Goal: Task Accomplishment & Management: Manage account settings

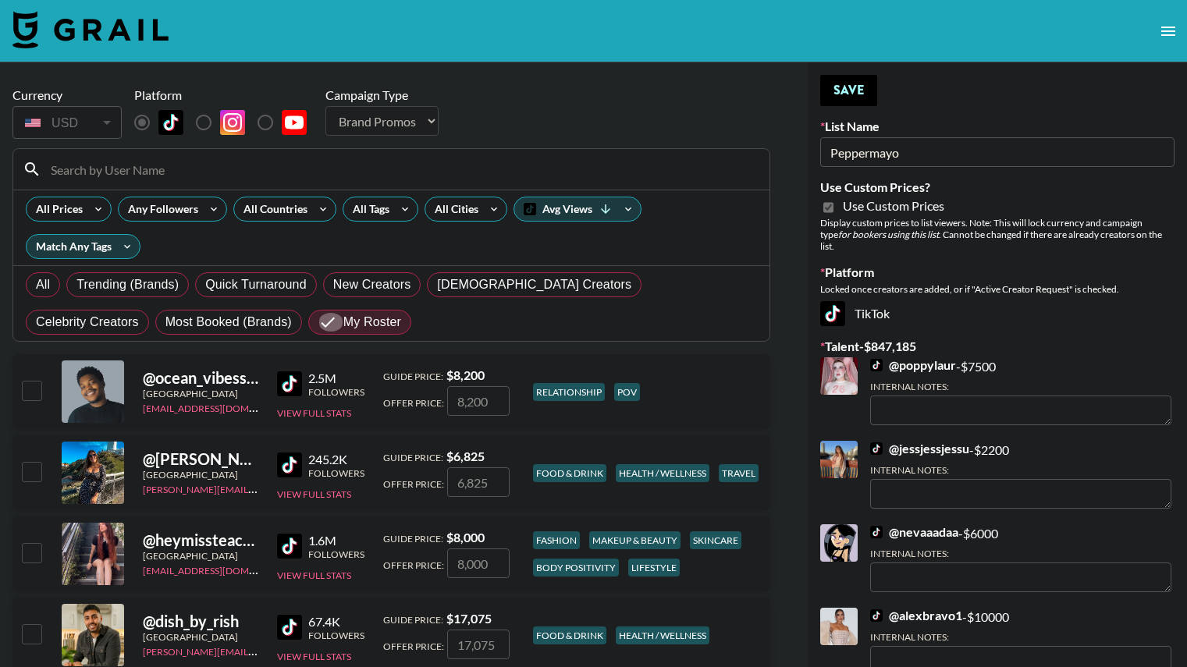
select select "Brand"
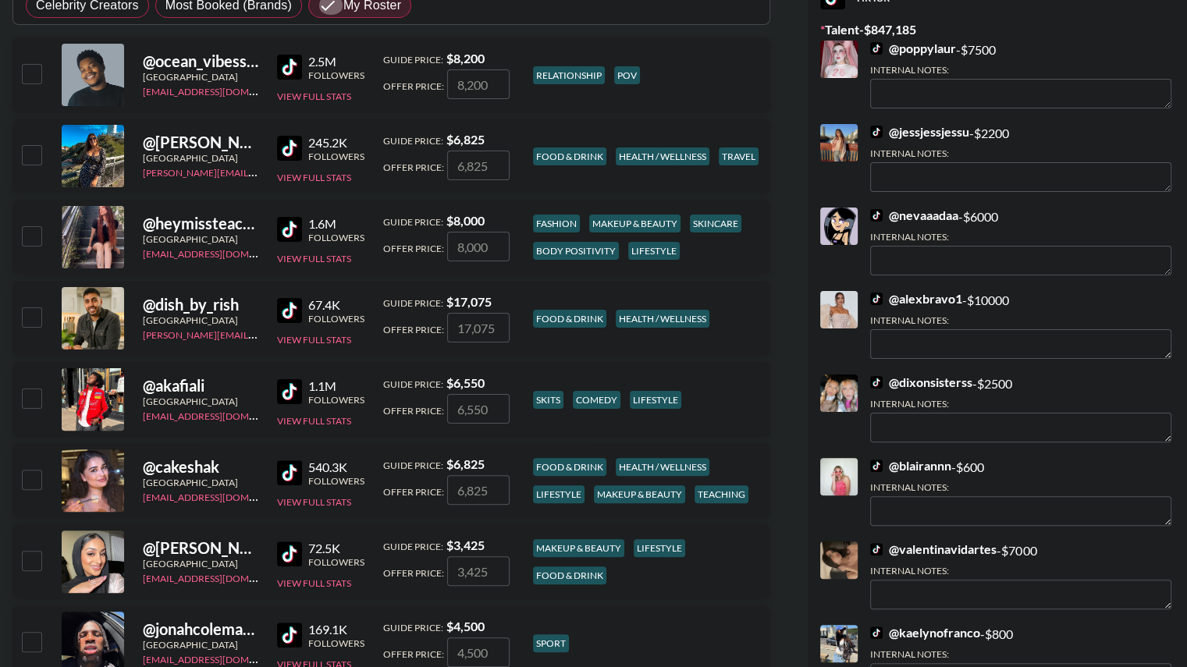
scroll to position [339, 0]
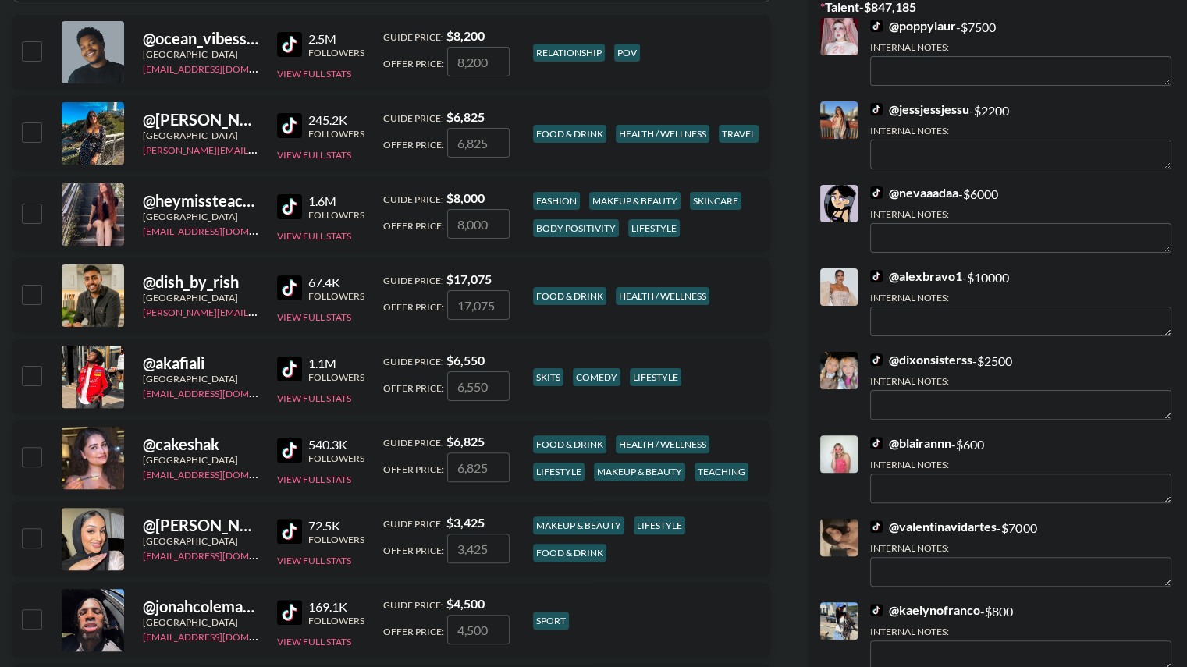
click at [37, 208] on input "checkbox" at bounding box center [31, 213] width 19 height 19
checkbox input "true"
type input "8000"
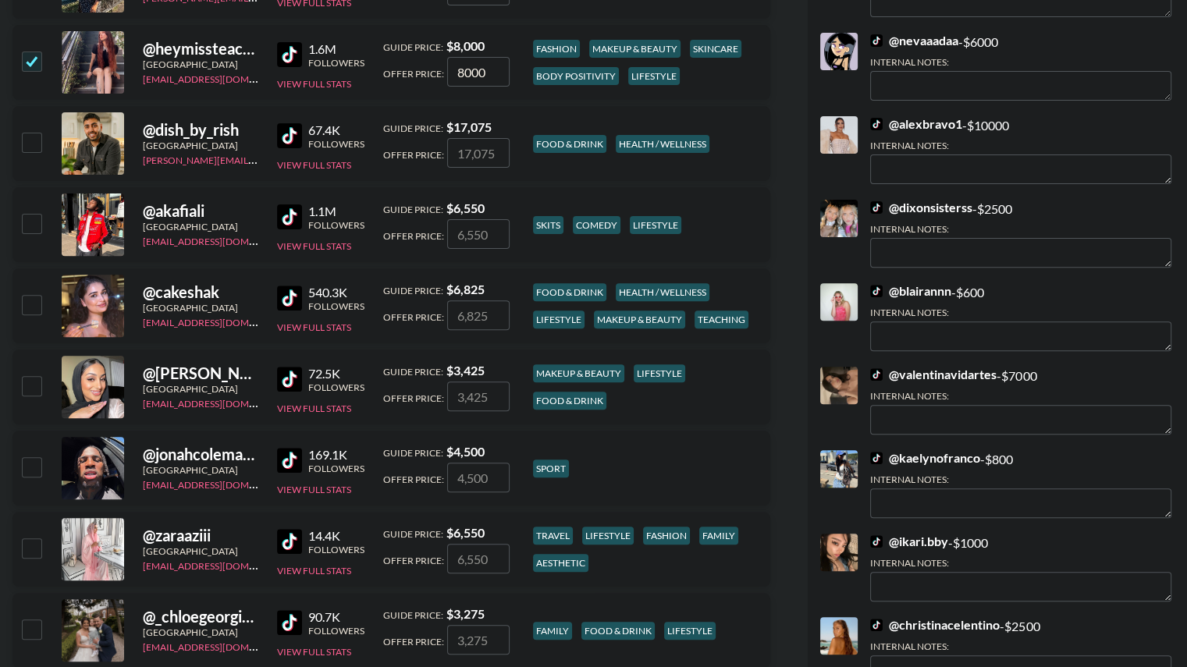
scroll to position [571, 0]
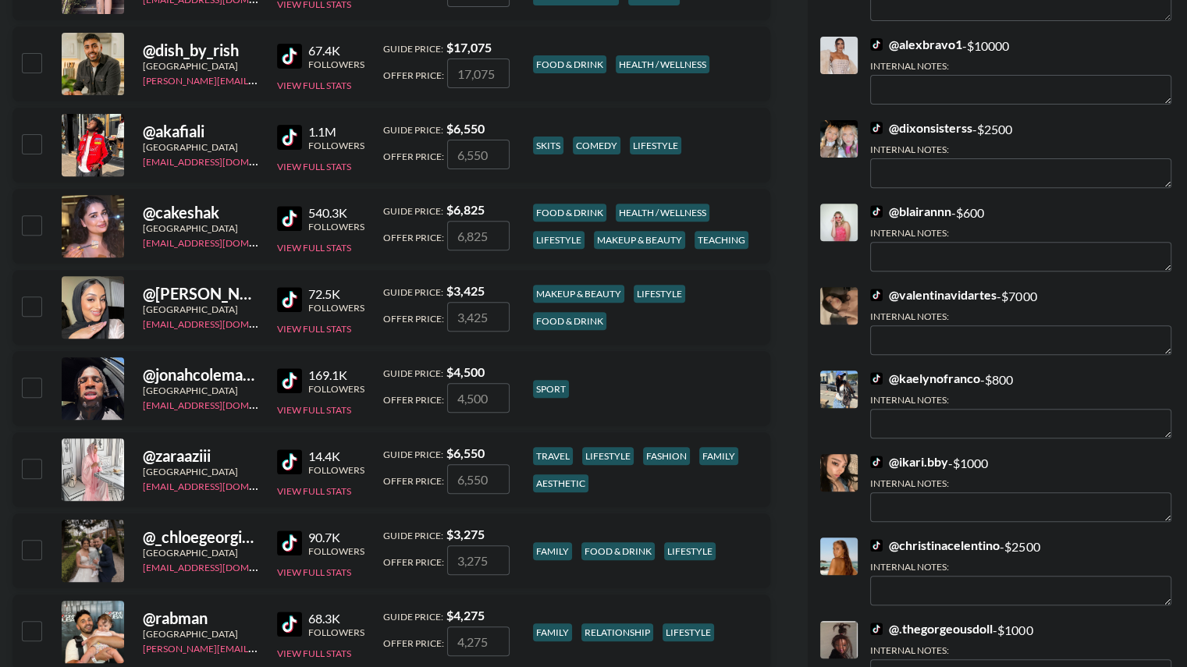
click at [37, 227] on input "checkbox" at bounding box center [31, 224] width 19 height 19
checkbox input "true"
type input "6825"
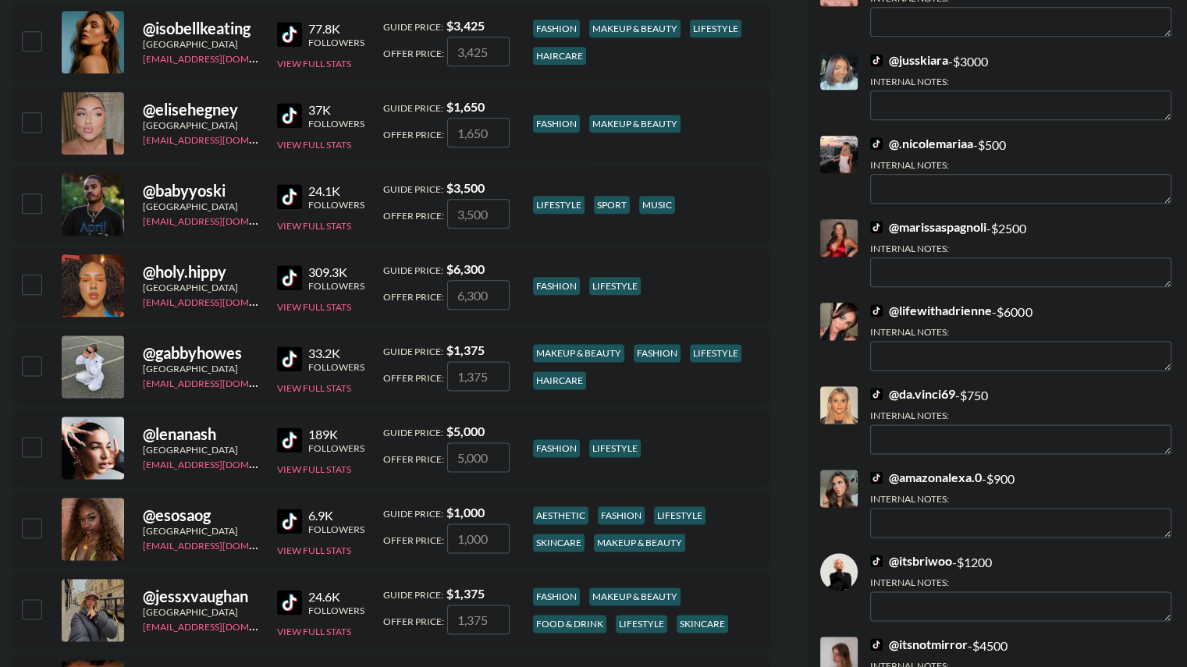
scroll to position [1891, 0]
click at [33, 285] on input "checkbox" at bounding box center [31, 284] width 19 height 19
checkbox input "true"
type input "6300"
click at [39, 440] on input "checkbox" at bounding box center [31, 446] width 19 height 19
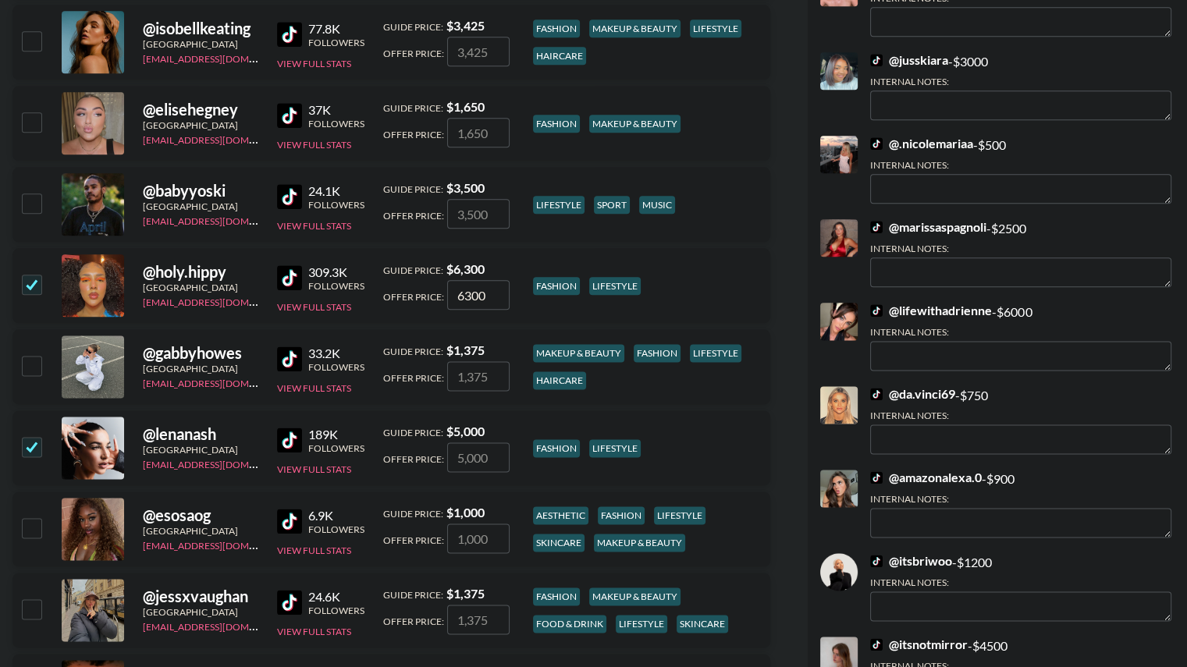
checkbox input "true"
type input "5000"
click at [34, 529] on input "checkbox" at bounding box center [31, 527] width 19 height 19
checkbox input "true"
type input "1000"
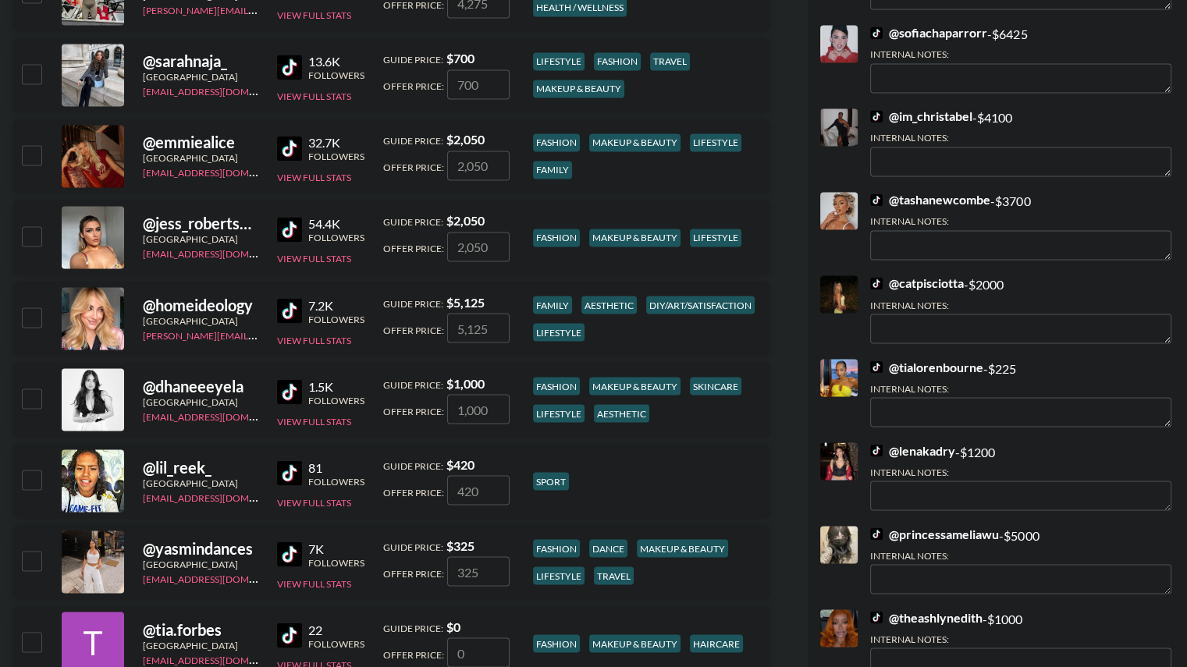
scroll to position [2670, 0]
click at [34, 233] on input "checkbox" at bounding box center [31, 234] width 19 height 19
checkbox input "true"
type input "2050"
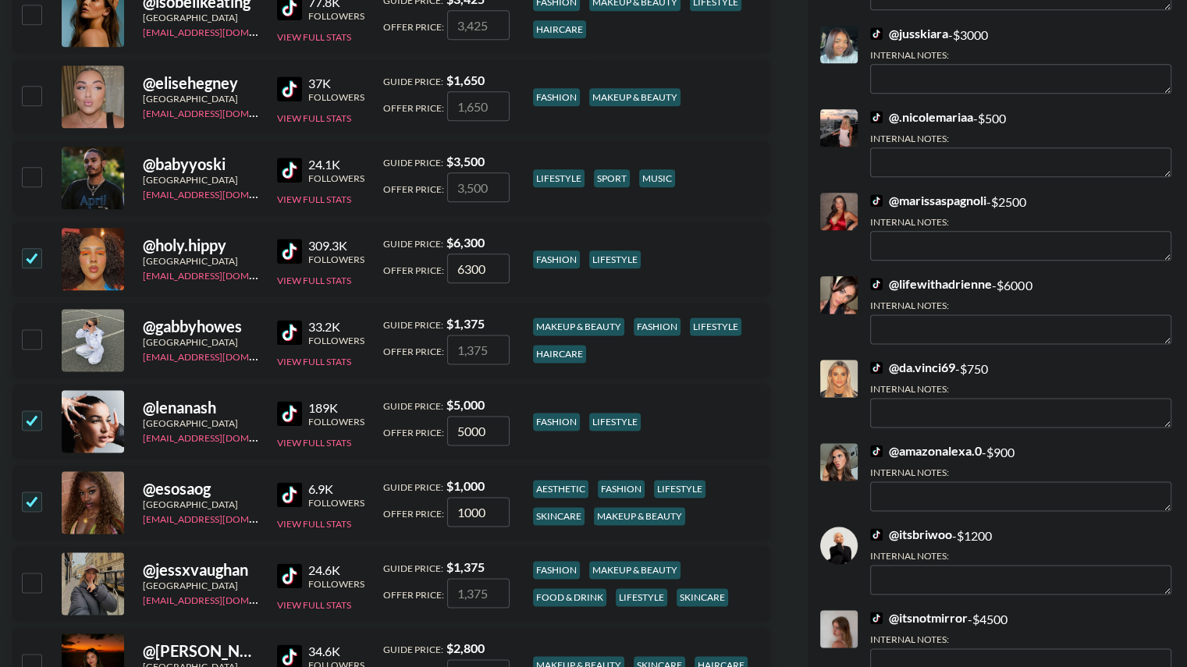
scroll to position [1910, 0]
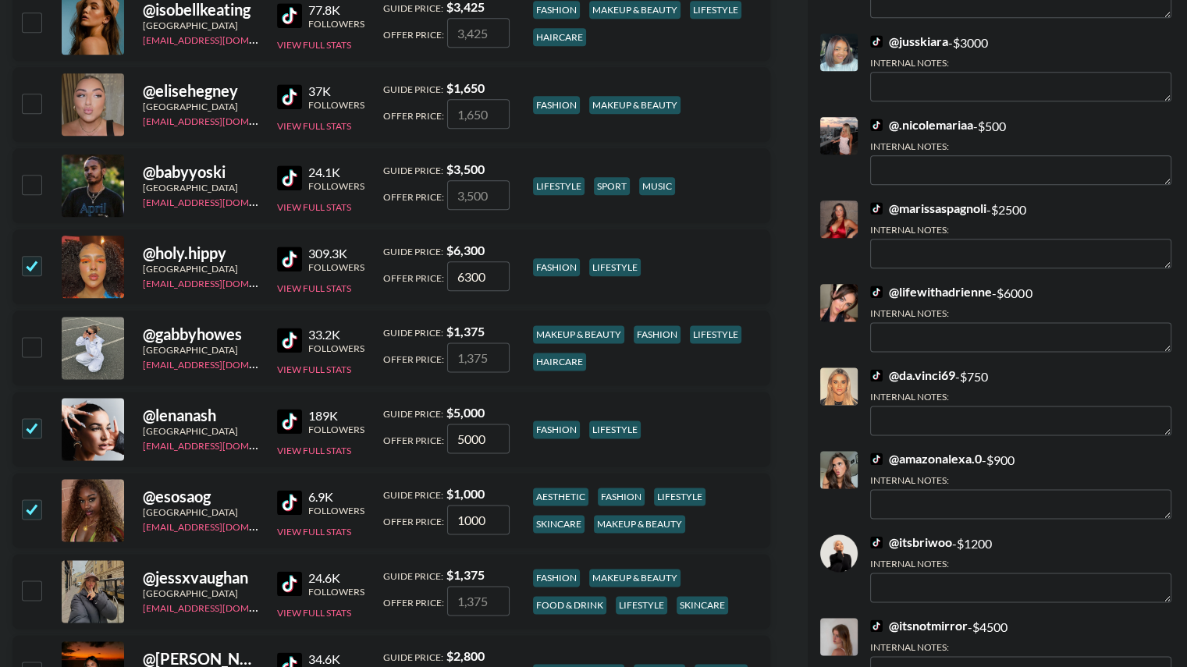
click at [34, 95] on input "checkbox" at bounding box center [31, 103] width 19 height 19
checkbox input "true"
type input "1650"
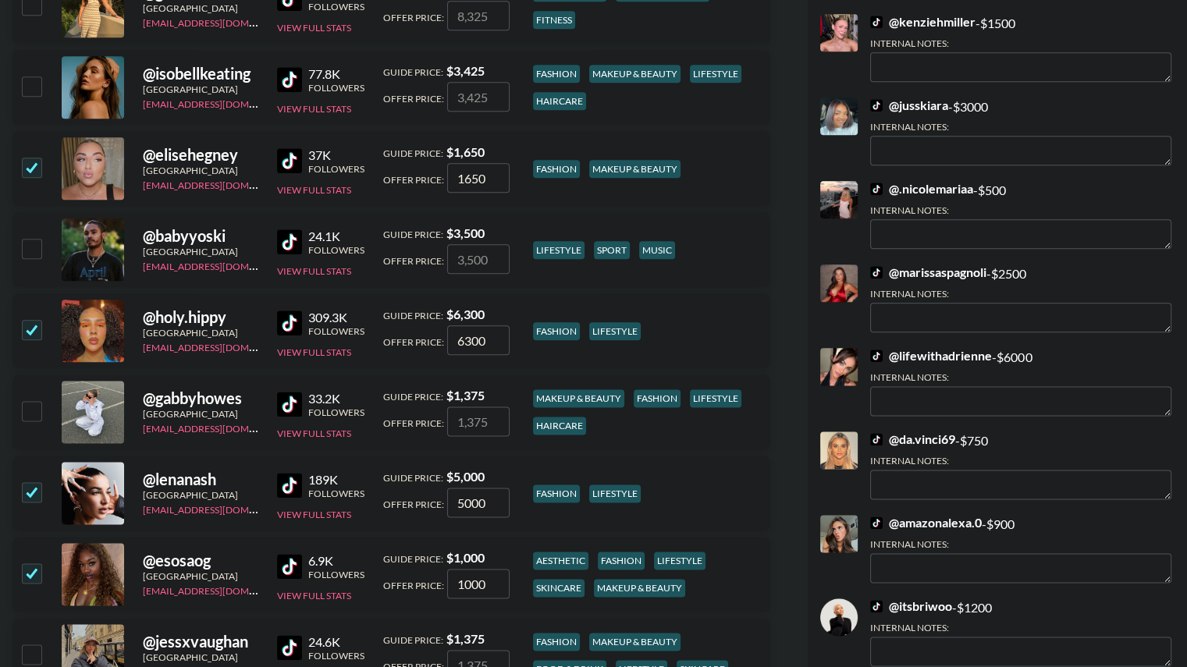
scroll to position [1844, 0]
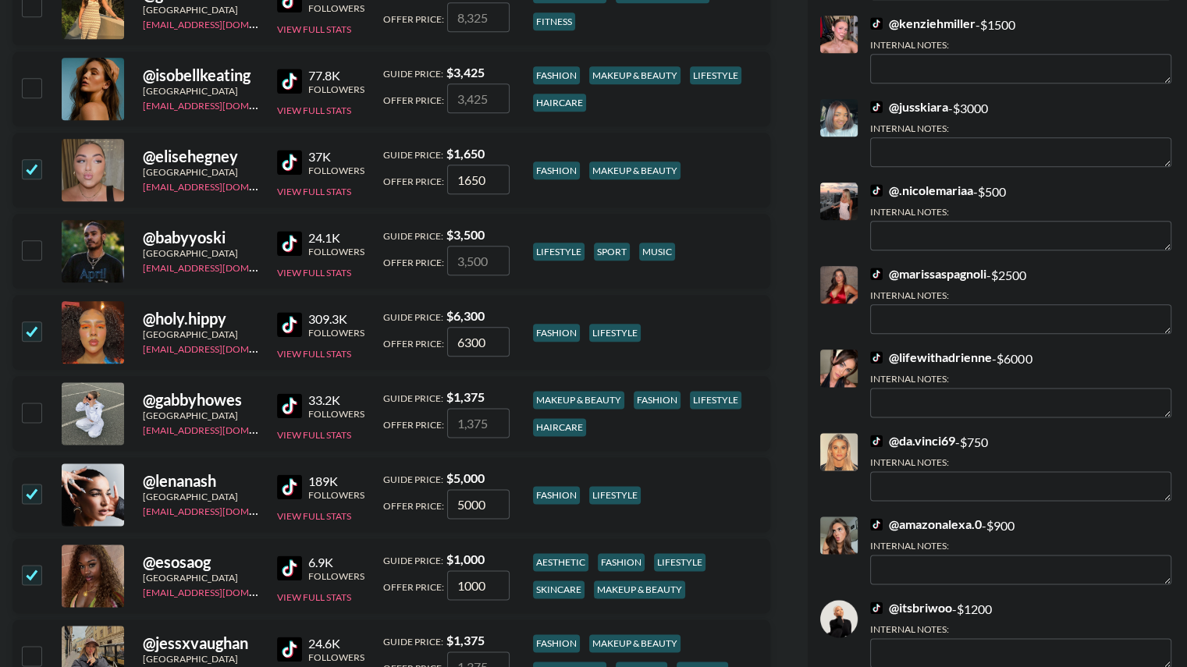
click at [30, 90] on input "checkbox" at bounding box center [31, 87] width 19 height 19
checkbox input "true"
type input "3425"
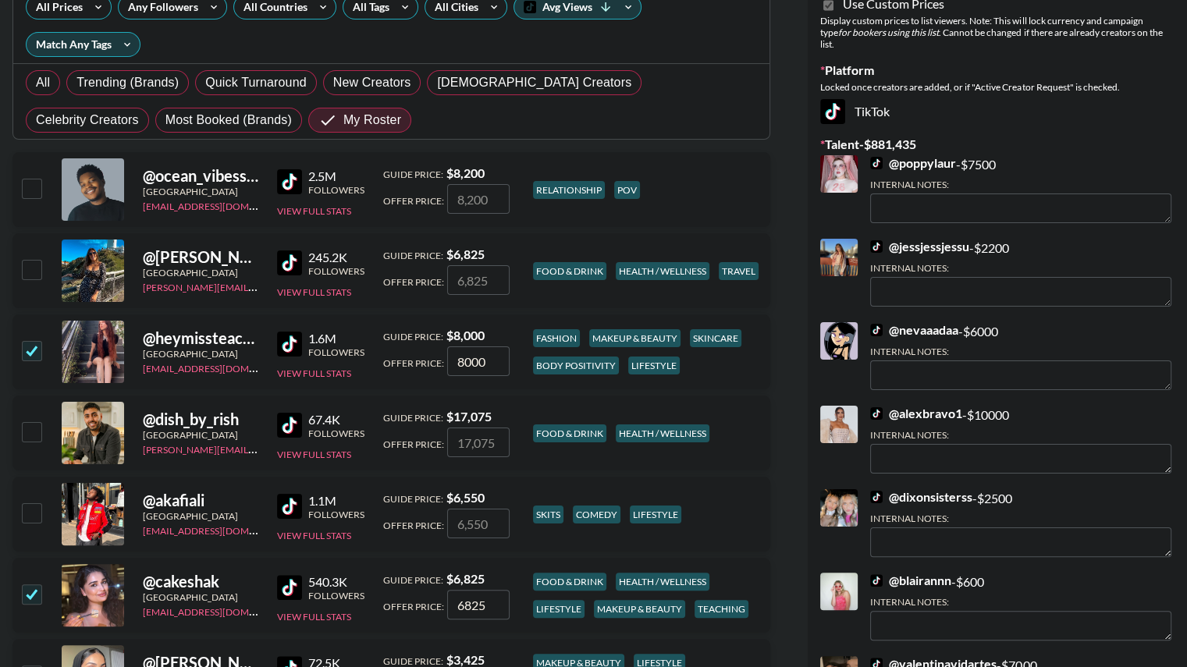
scroll to position [0, 0]
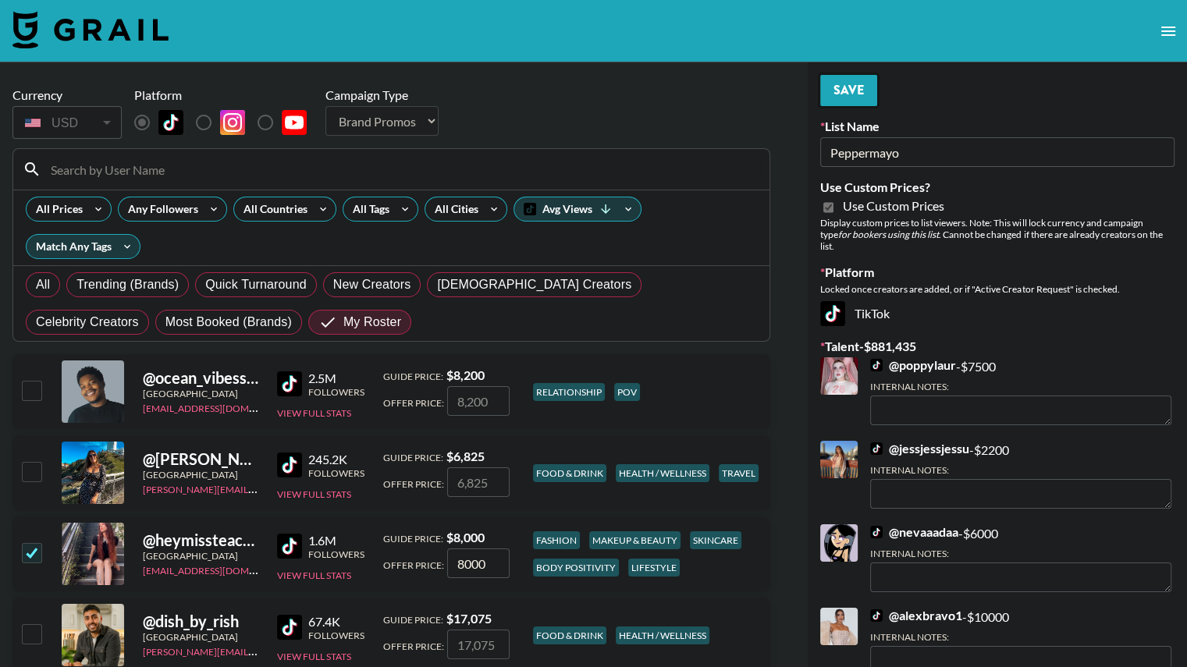
click at [849, 83] on button "Save" at bounding box center [848, 90] width 57 height 31
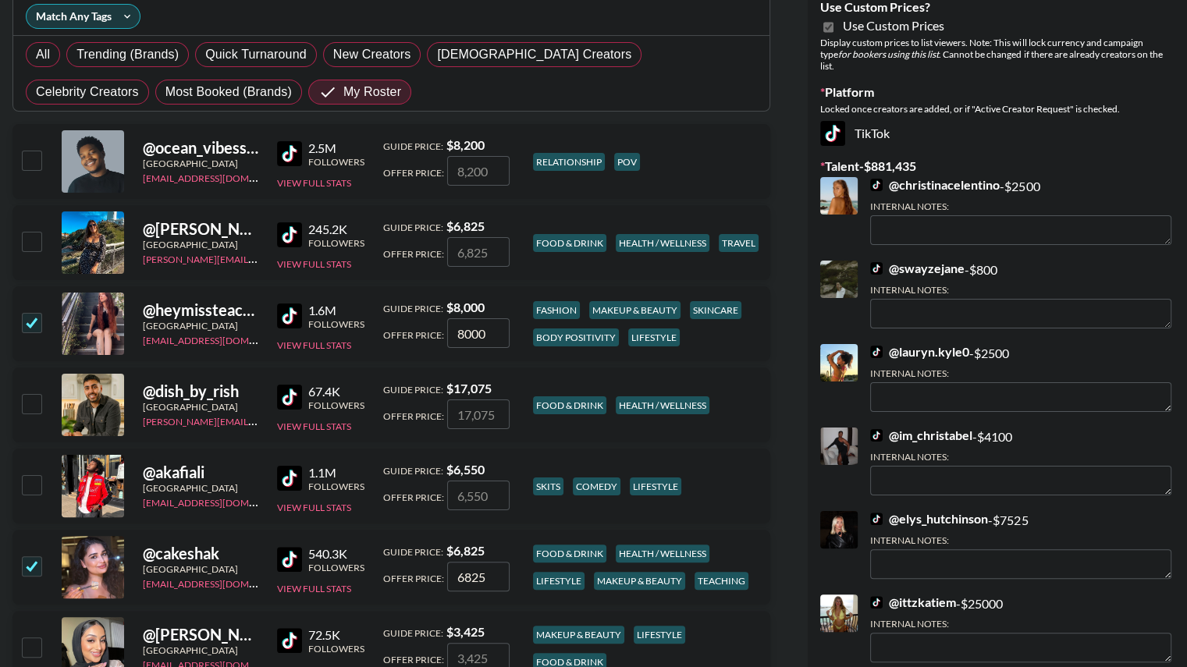
scroll to position [231, 0]
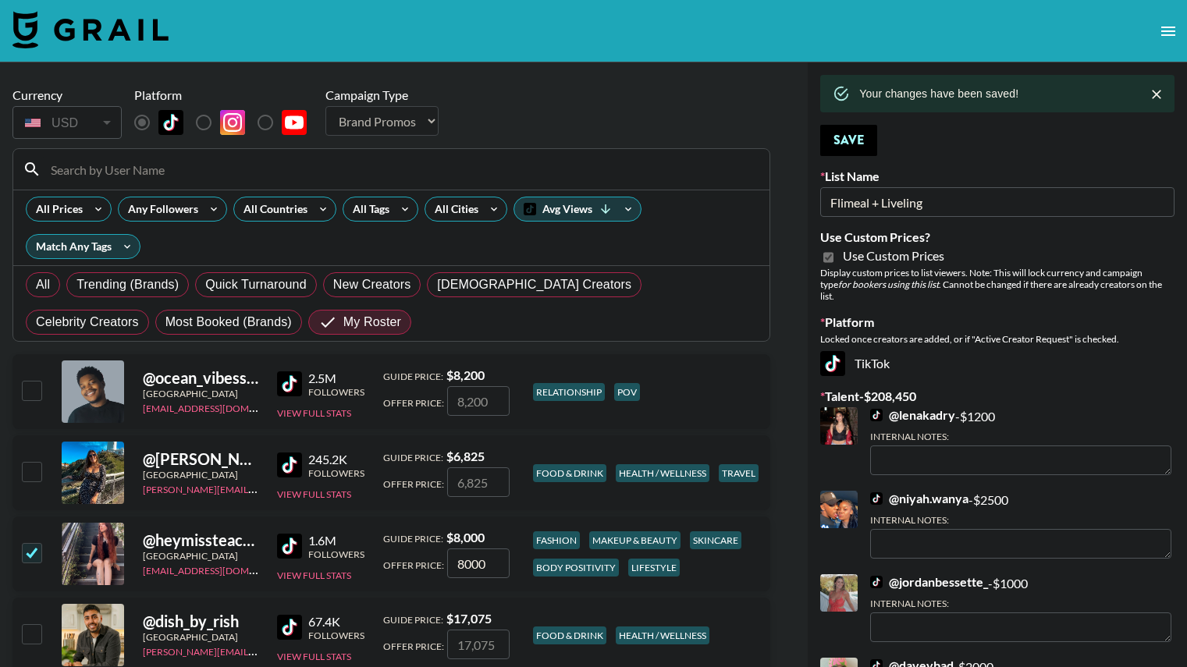
select select "Brand"
click at [852, 136] on button "Save" at bounding box center [848, 140] width 57 height 31
